Goal: Find specific page/section: Find specific page/section

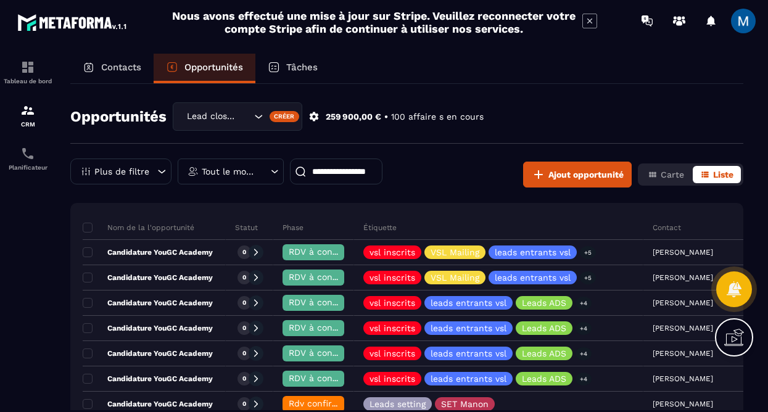
click at [341, 176] on input at bounding box center [336, 172] width 93 height 26
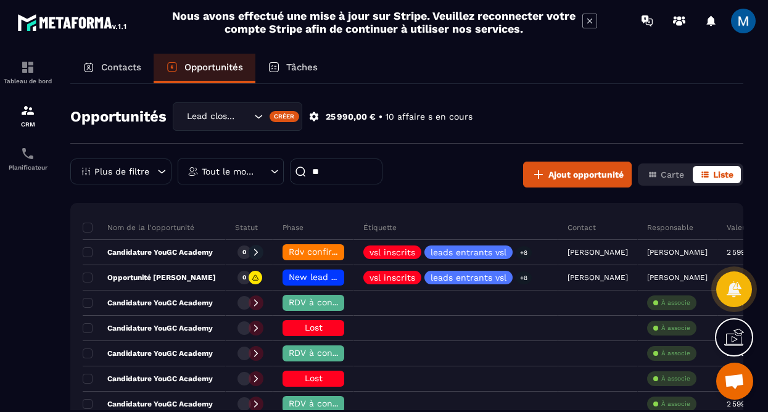
type input "*"
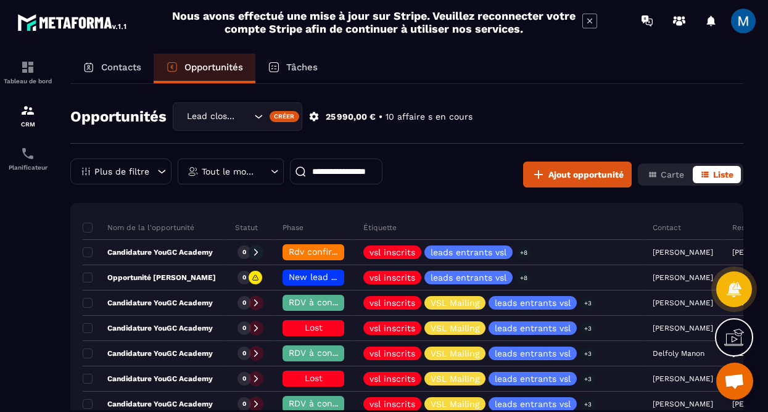
click at [273, 173] on icon at bounding box center [274, 171] width 11 height 12
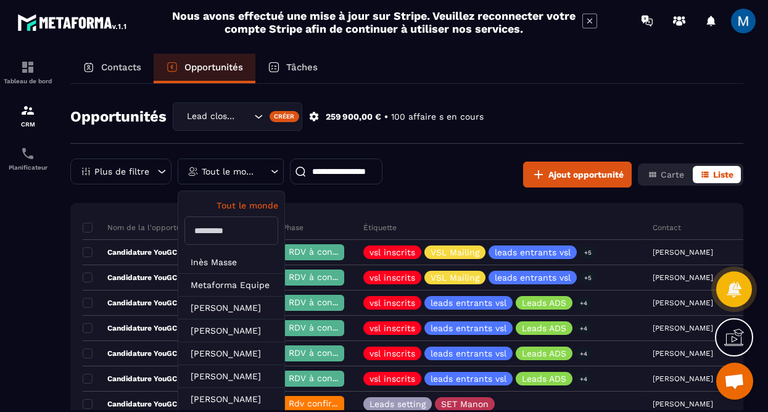
click at [245, 227] on input "text" at bounding box center [232, 231] width 94 height 28
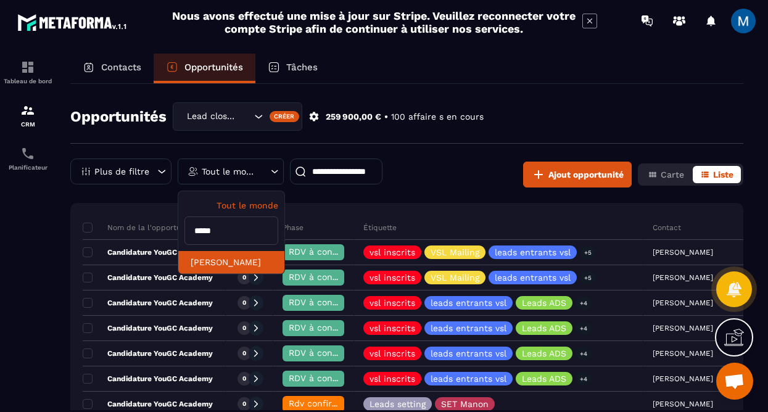
type input "*****"
click at [224, 260] on li "[PERSON_NAME]" at bounding box center [231, 262] width 106 height 23
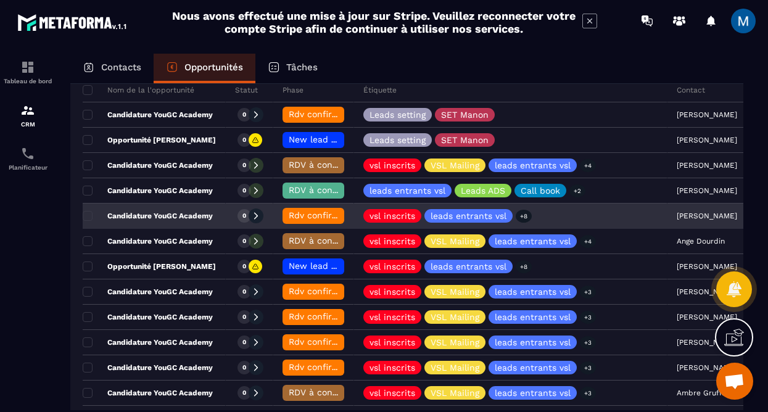
scroll to position [157, 0]
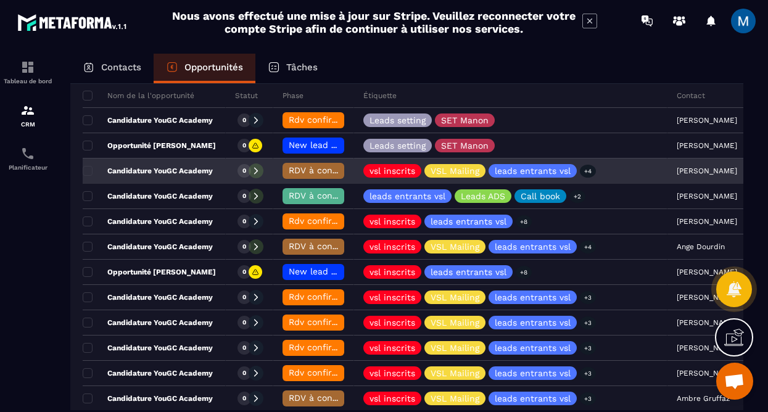
click at [201, 168] on p "Candidature YouGC Academy" at bounding box center [148, 171] width 130 height 10
